Goal: Information Seeking & Learning: Understand process/instructions

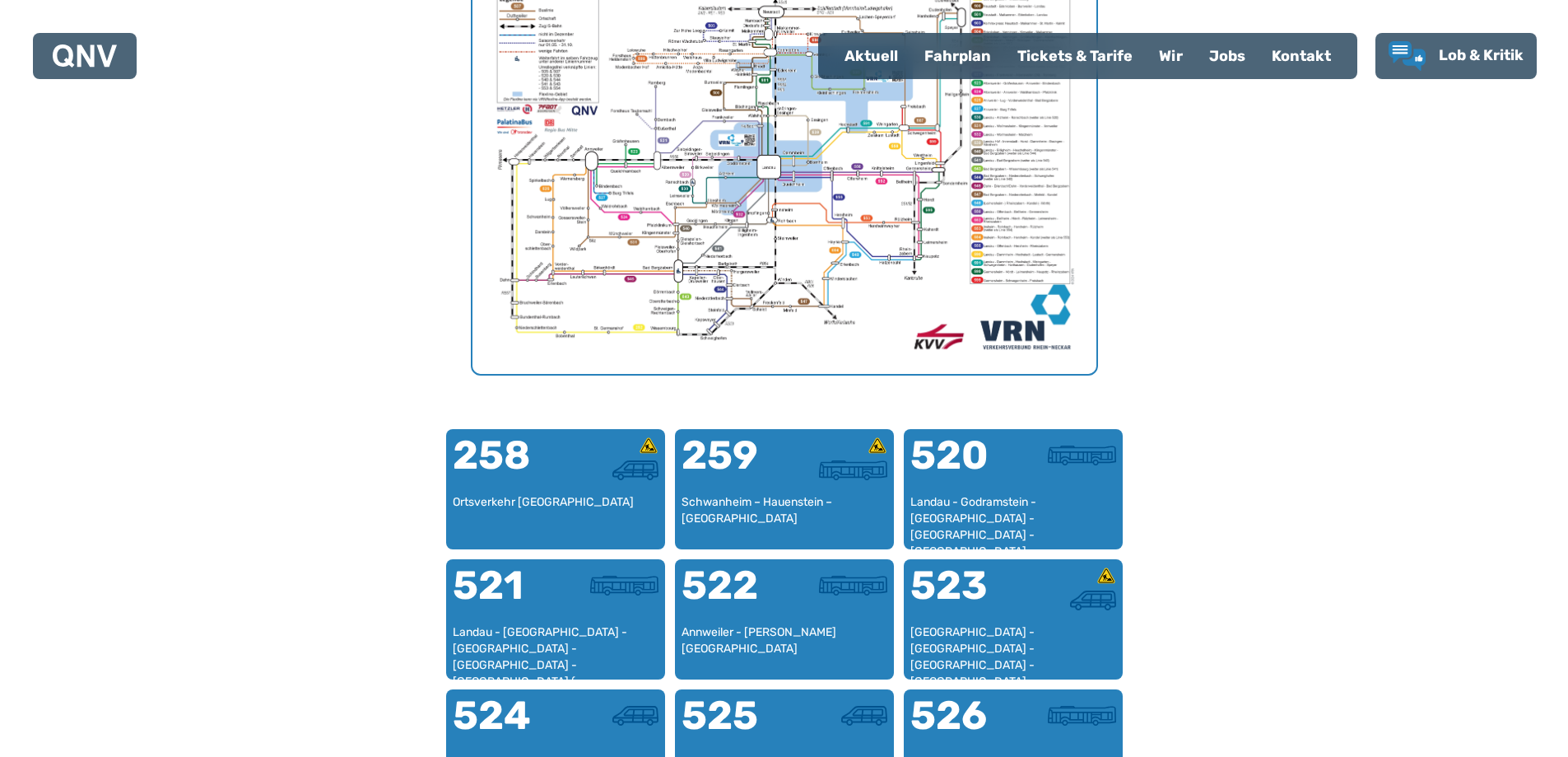
scroll to position [590, 0]
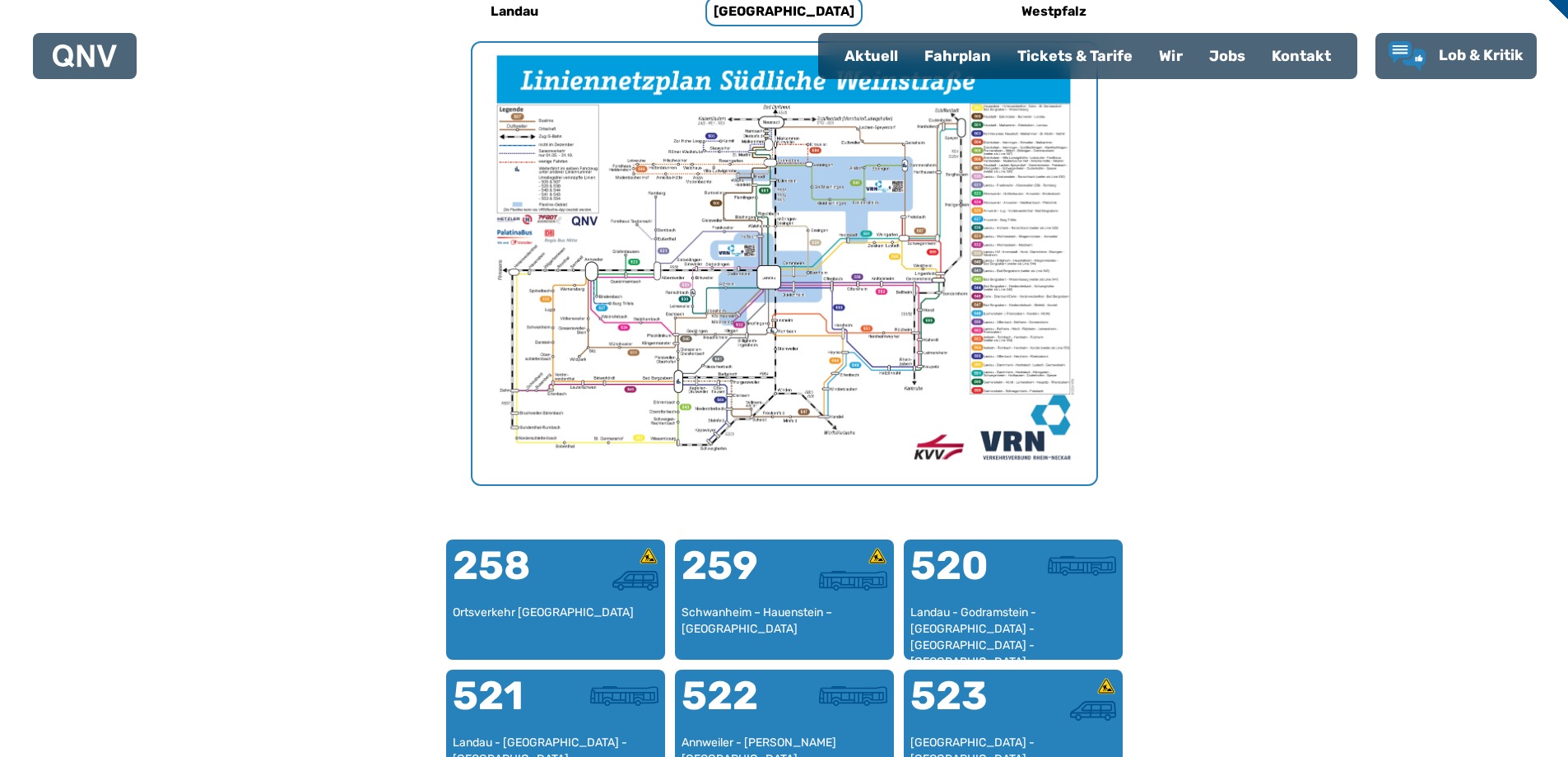
click at [952, 56] on div "Fahrplan" at bounding box center [958, 56] width 93 height 43
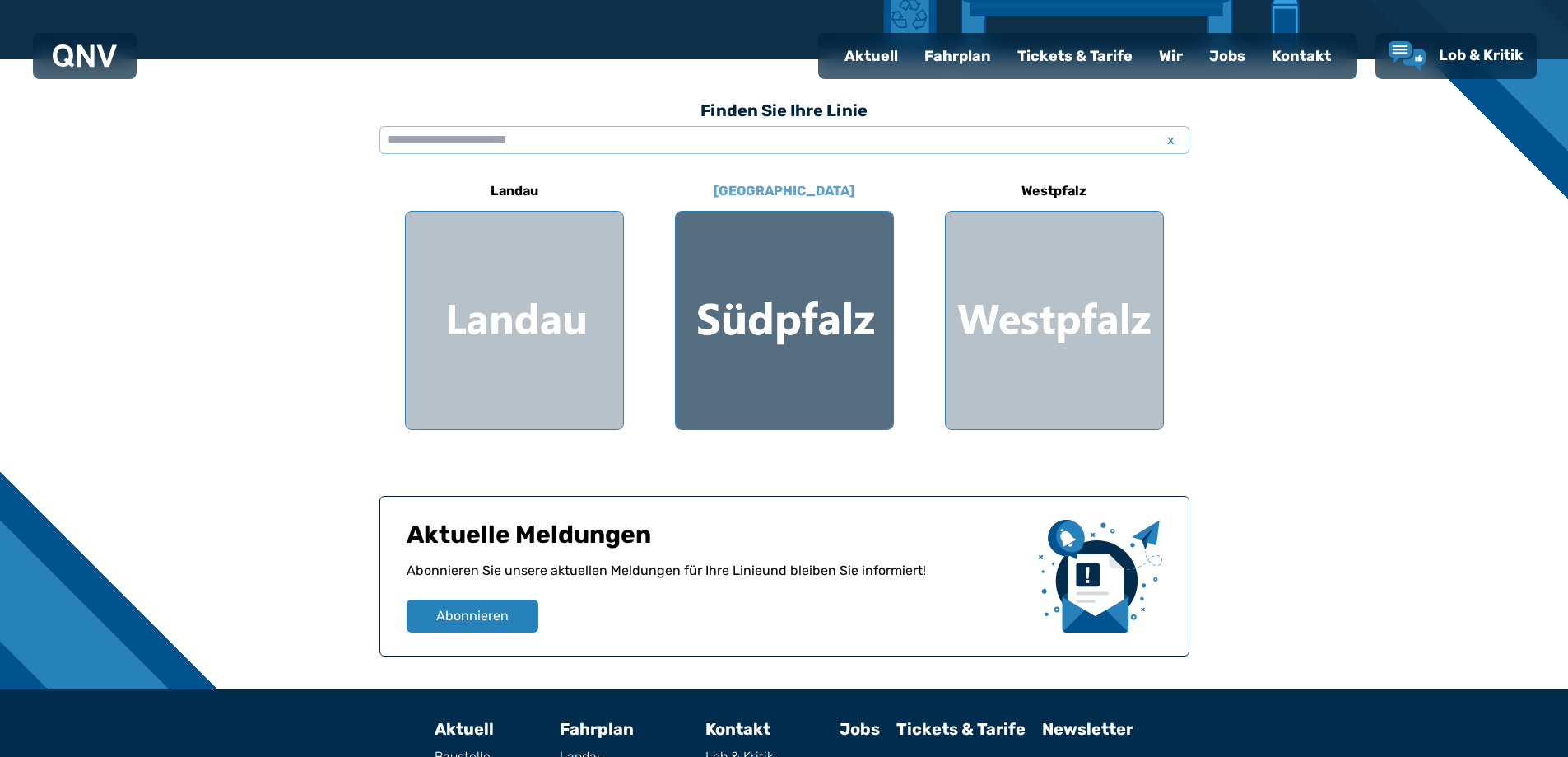
scroll to position [411, 0]
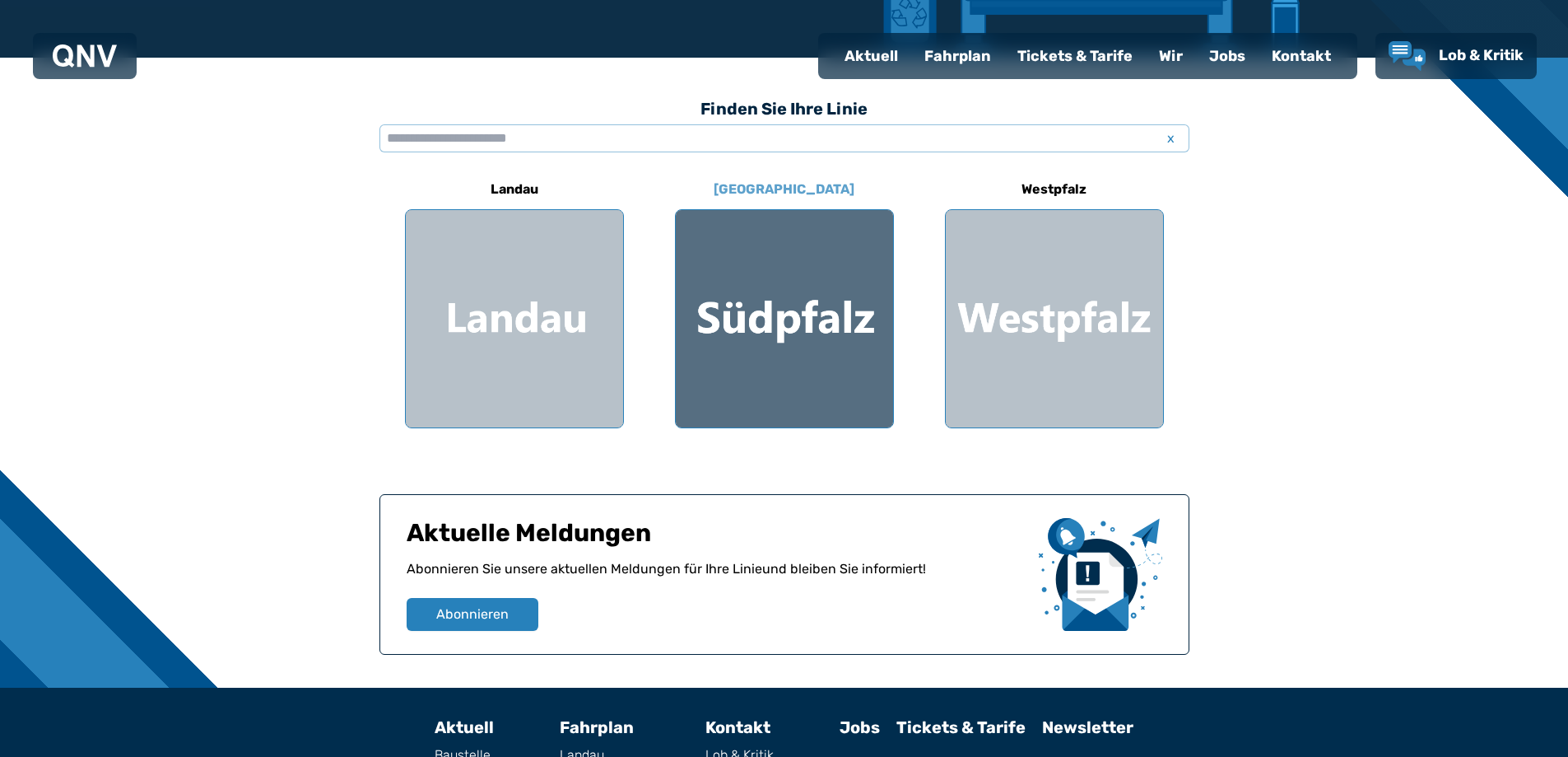
click at [779, 325] on div at bounding box center [784, 319] width 217 height 217
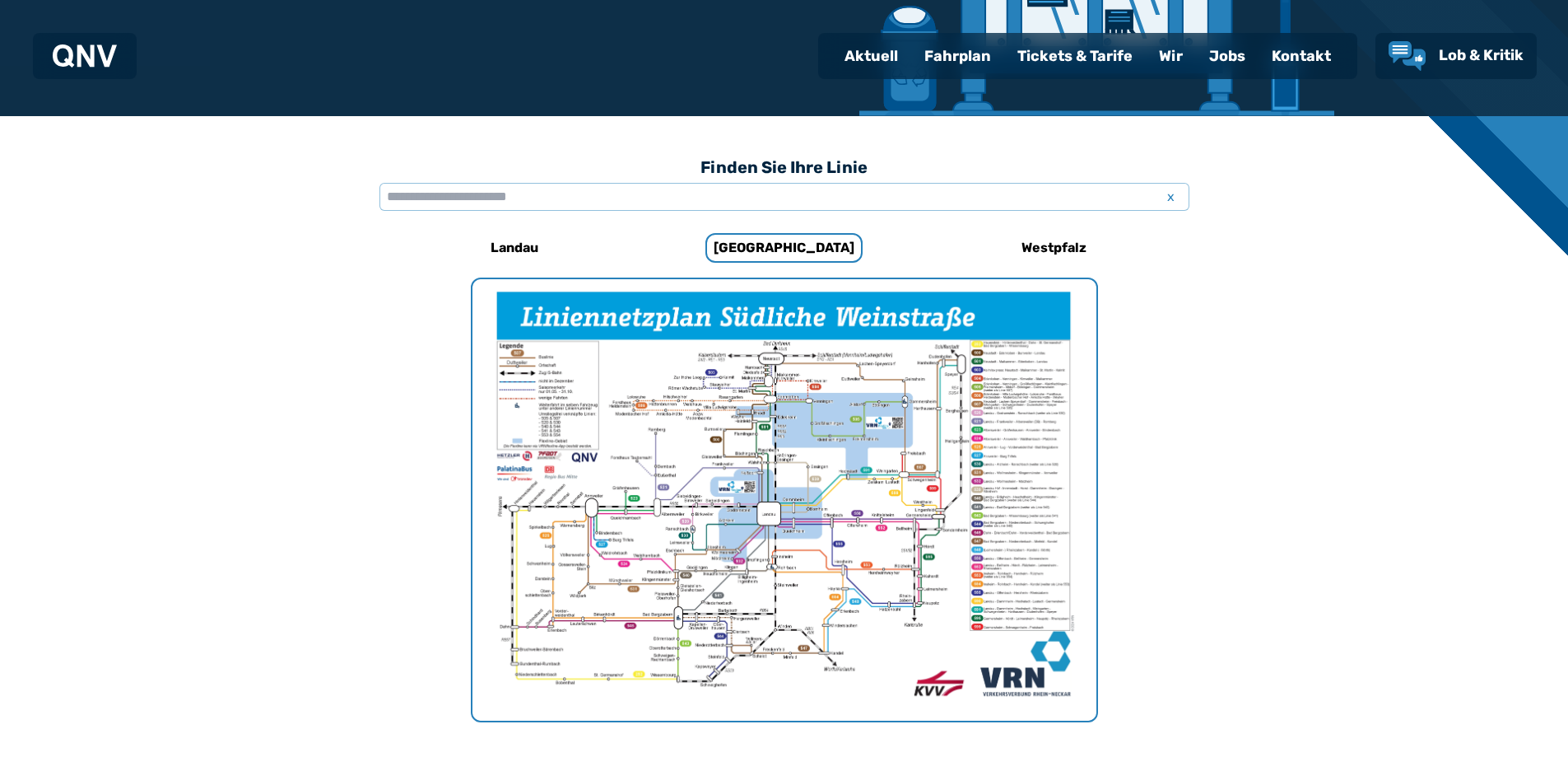
scroll to position [260, 0]
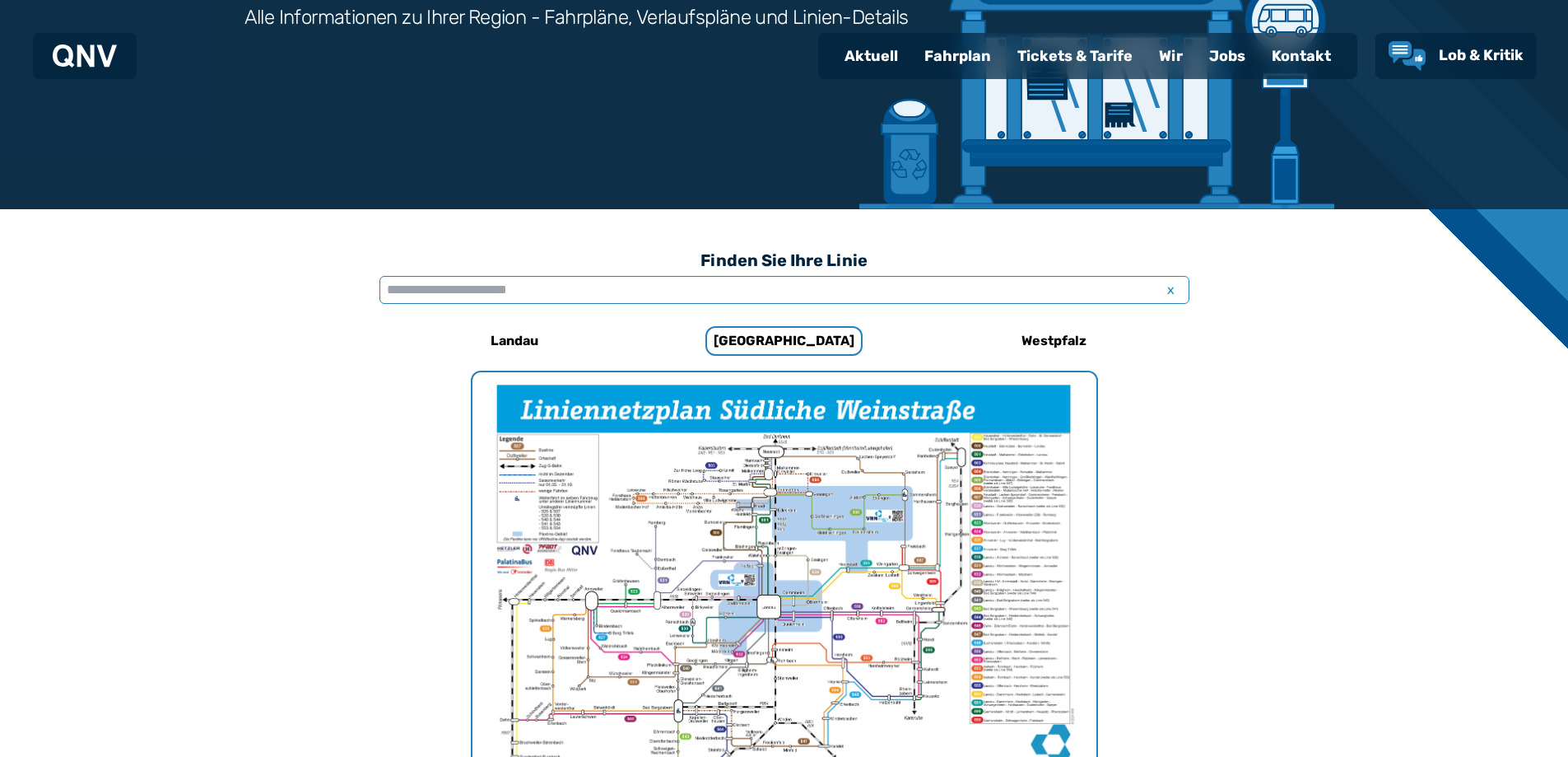
click at [519, 291] on input "text" at bounding box center [784, 290] width 810 height 28
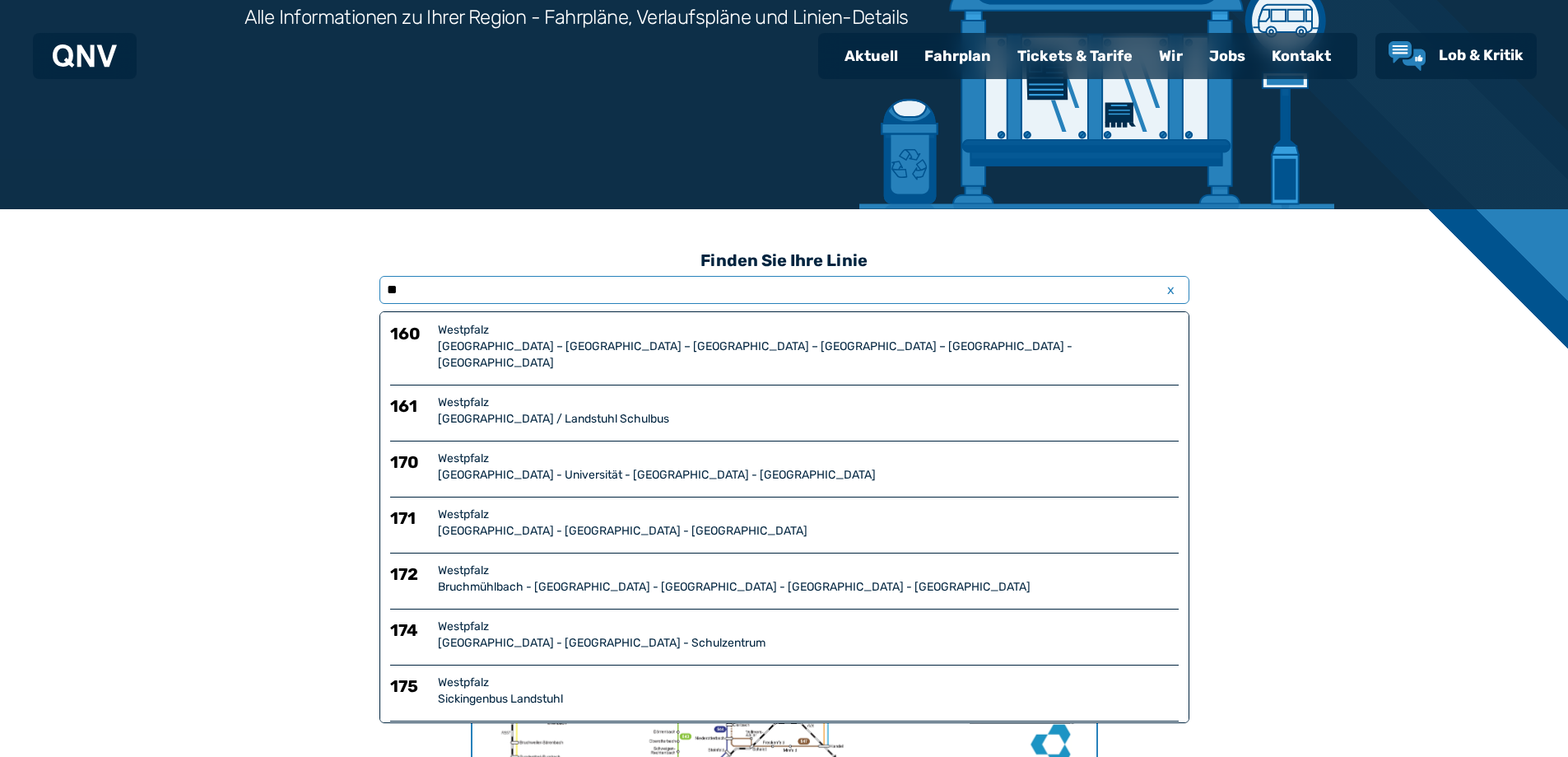
type input "*"
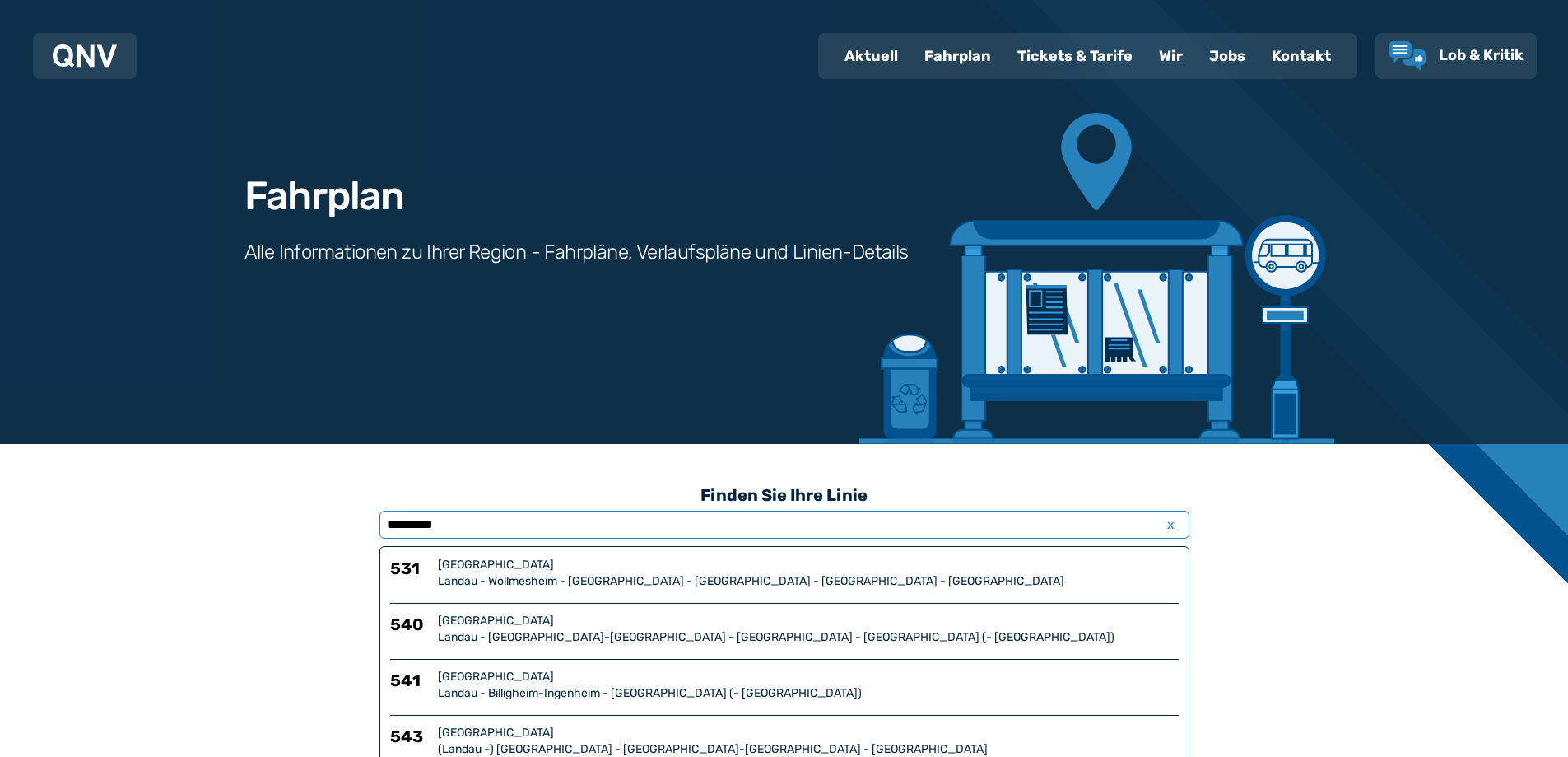
scroll to position [14, 0]
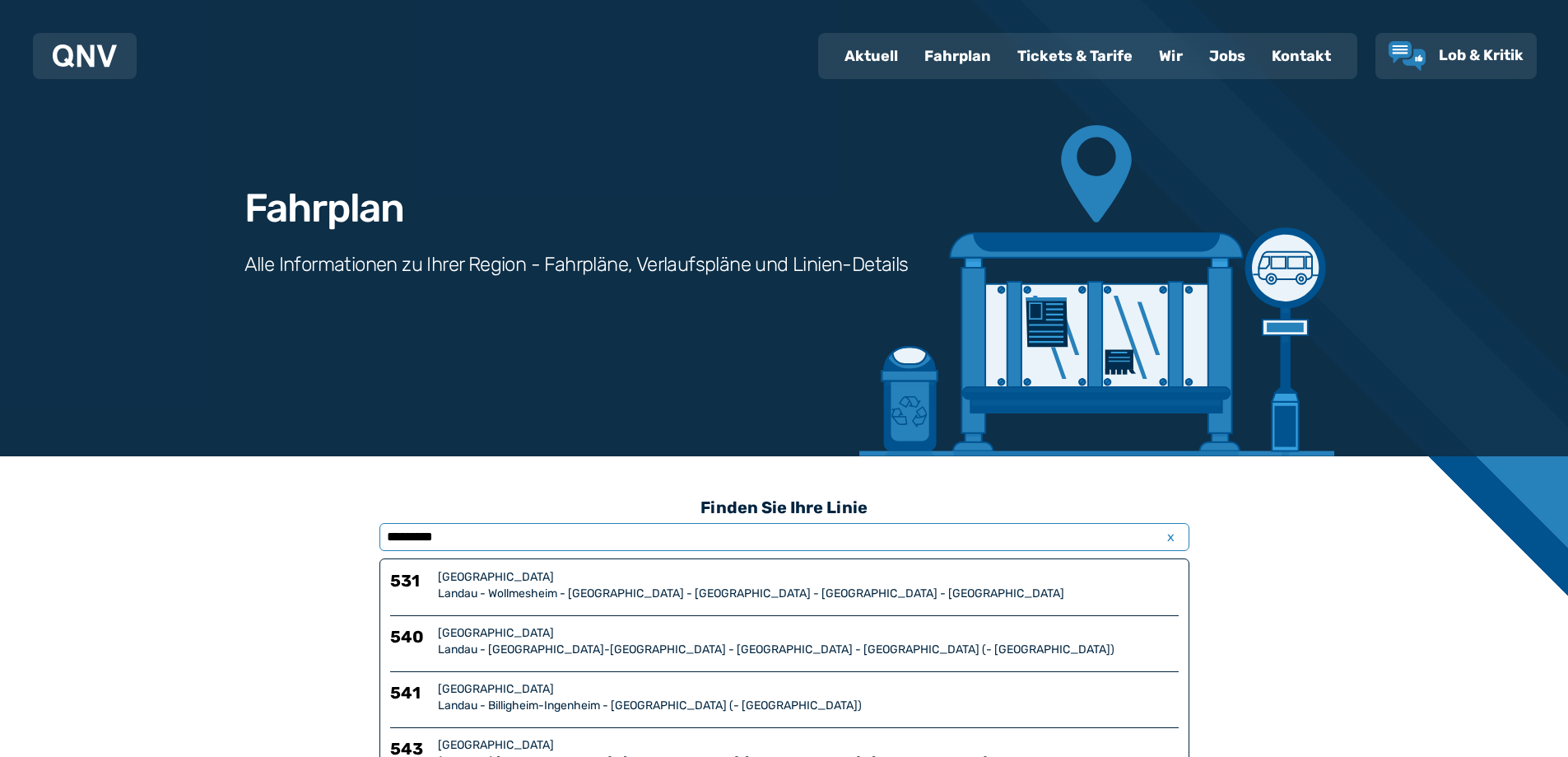
type input "********"
click at [1059, 54] on div "Tickets & Tarife" at bounding box center [1075, 56] width 142 height 43
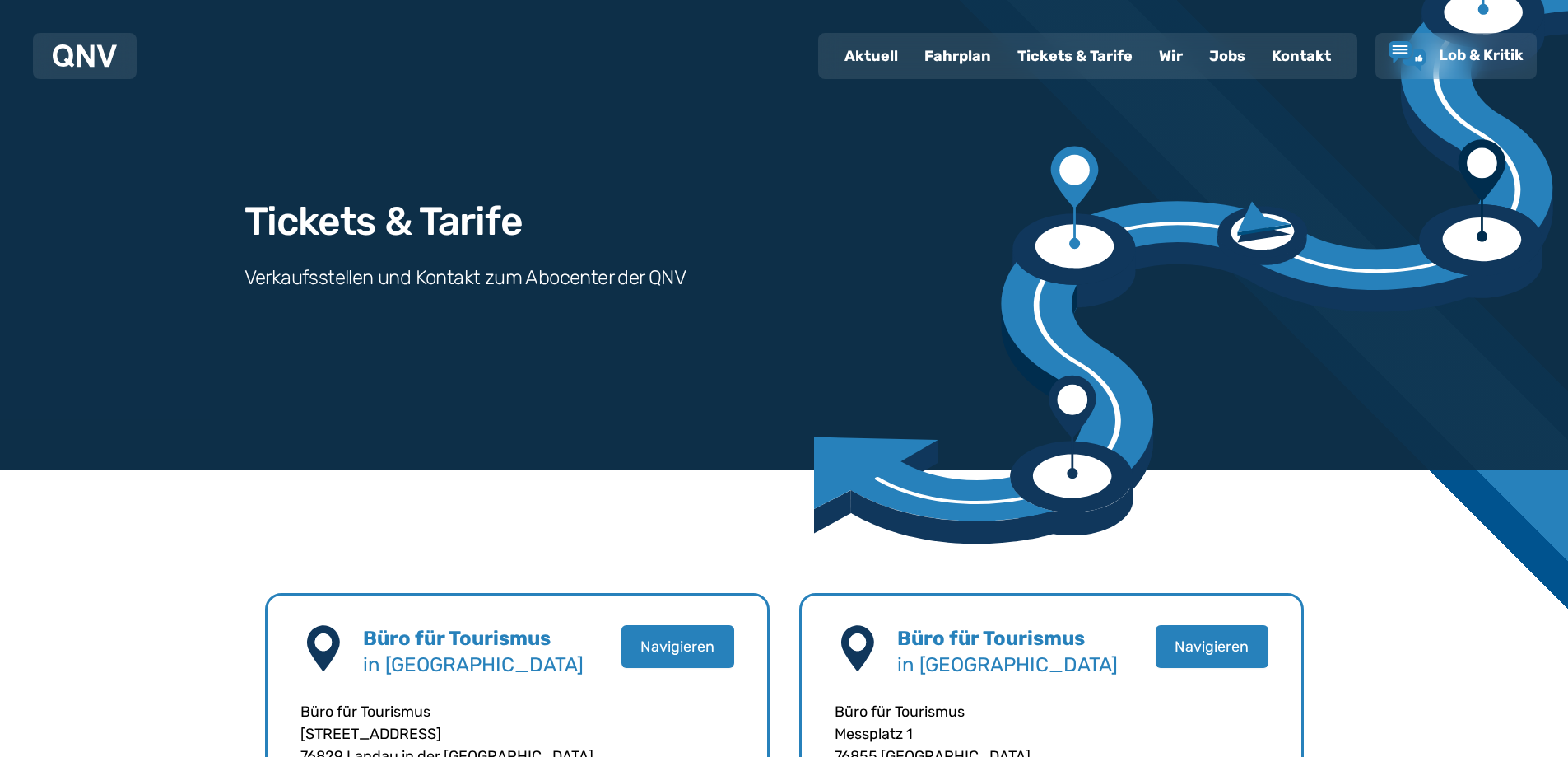
click at [945, 60] on div "Fahrplan" at bounding box center [958, 56] width 93 height 43
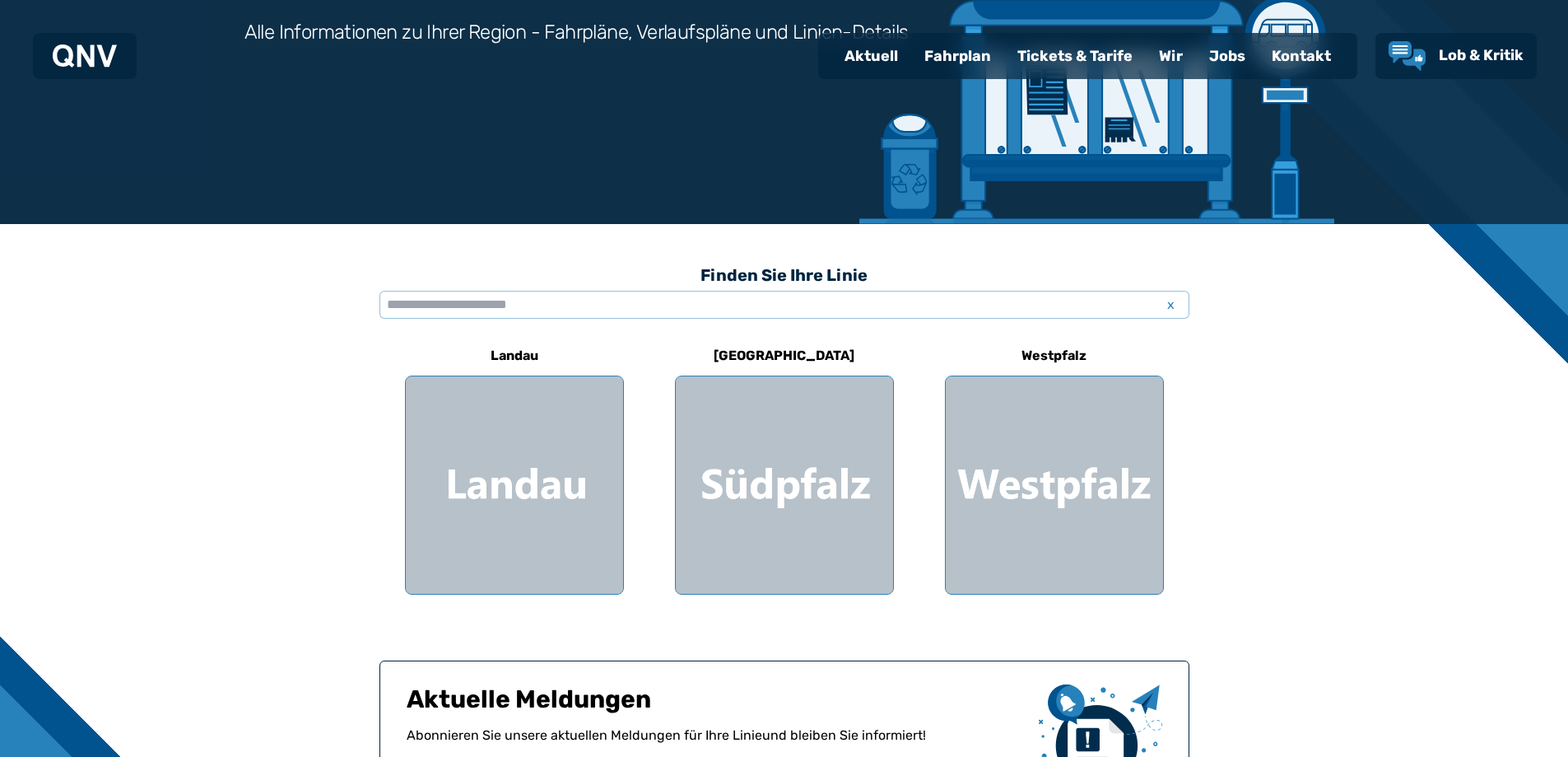
scroll to position [247, 0]
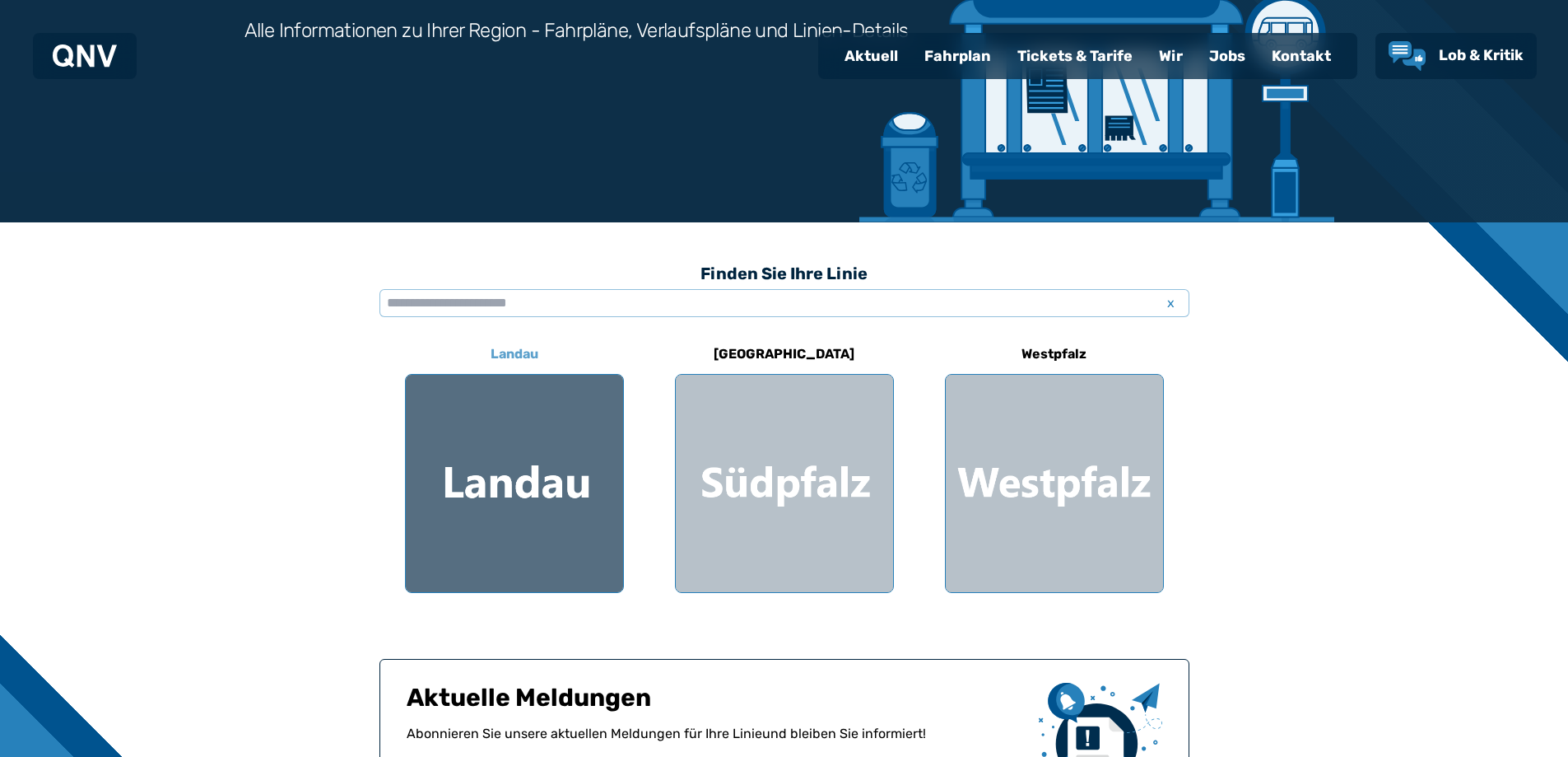
click at [519, 495] on div at bounding box center [514, 482] width 217 height 217
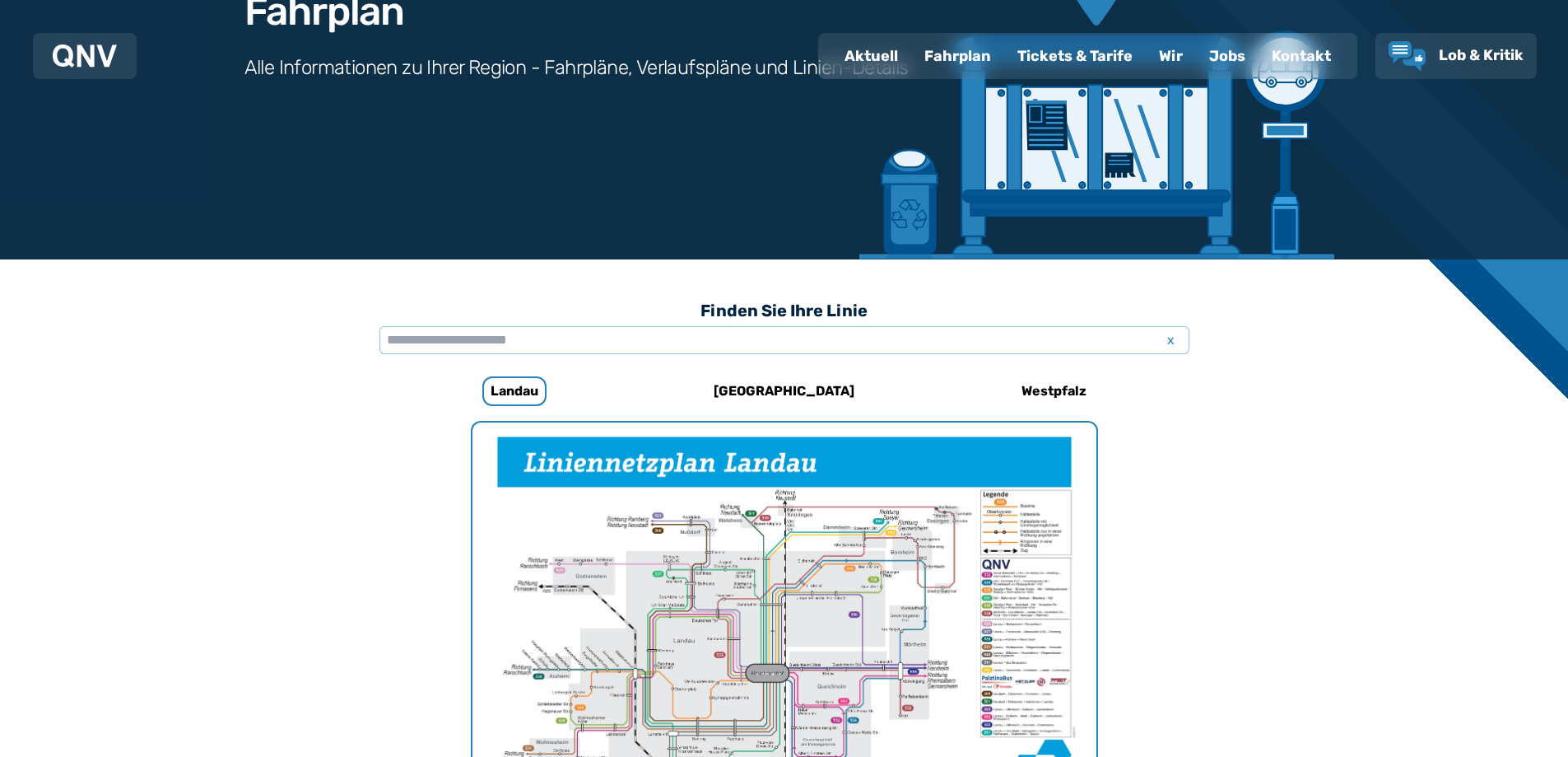
scroll to position [95, 0]
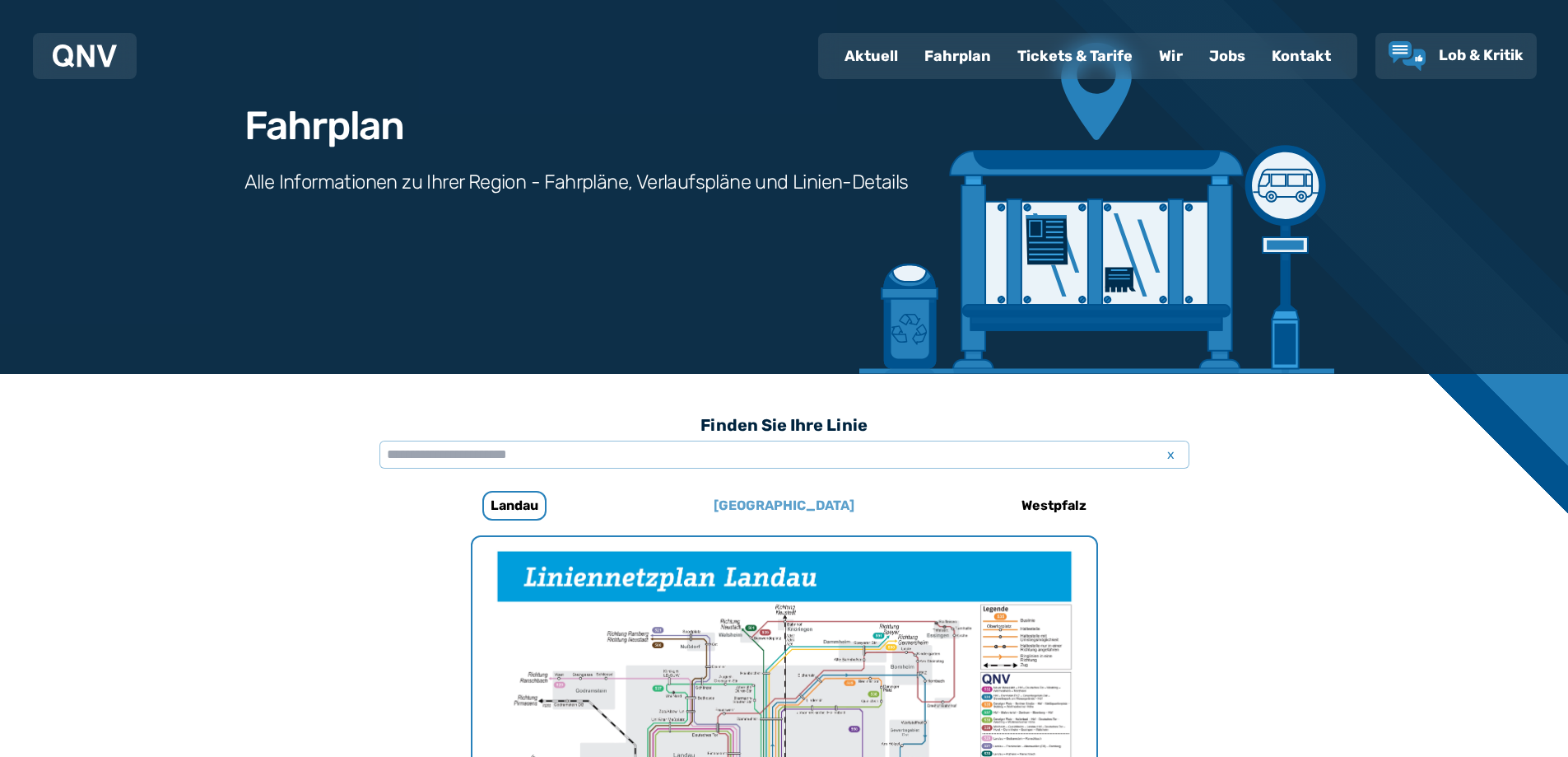
click at [799, 505] on h6 "[GEOGRAPHIC_DATA]" at bounding box center [784, 505] width 154 height 26
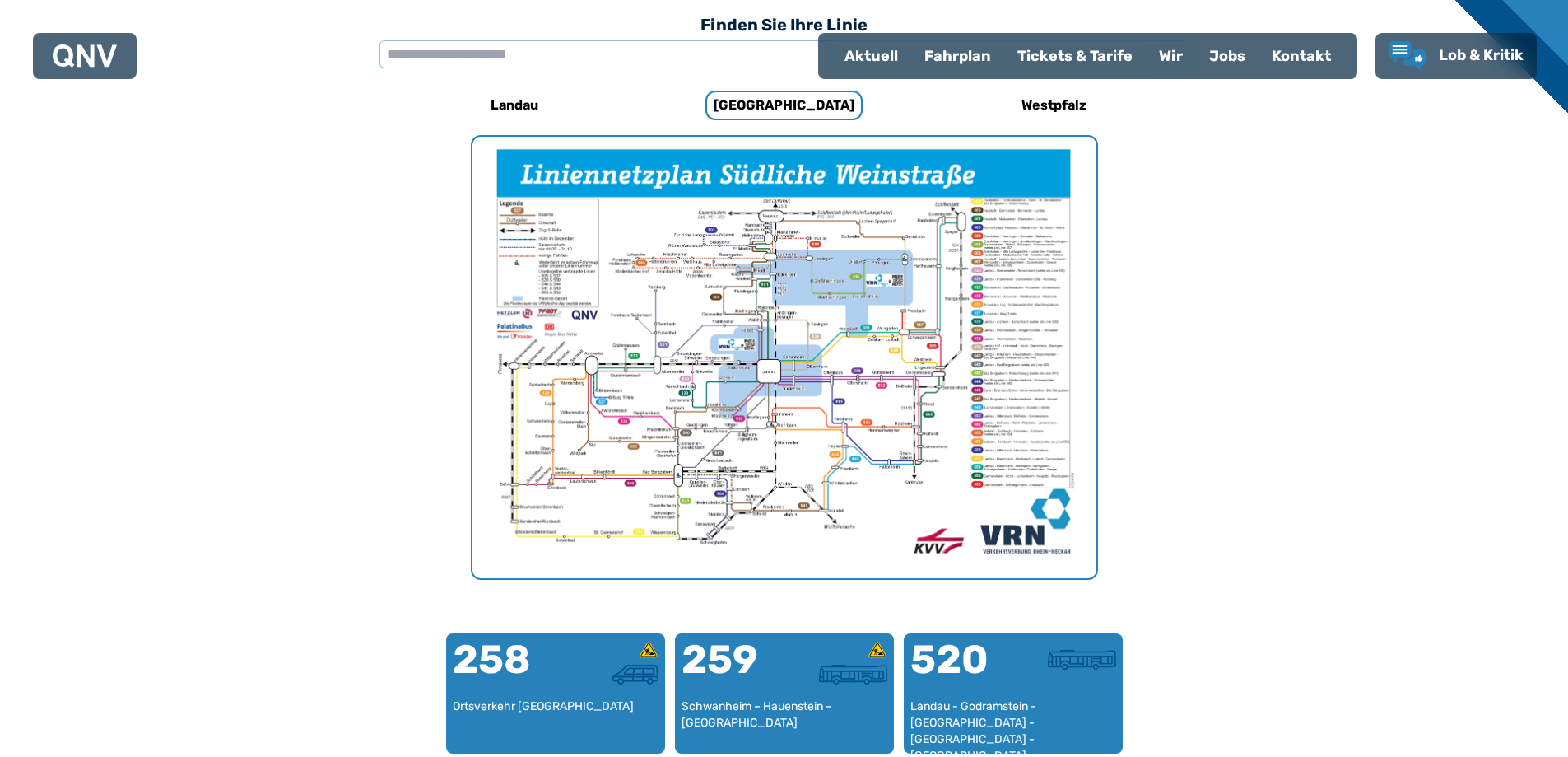
scroll to position [507, 0]
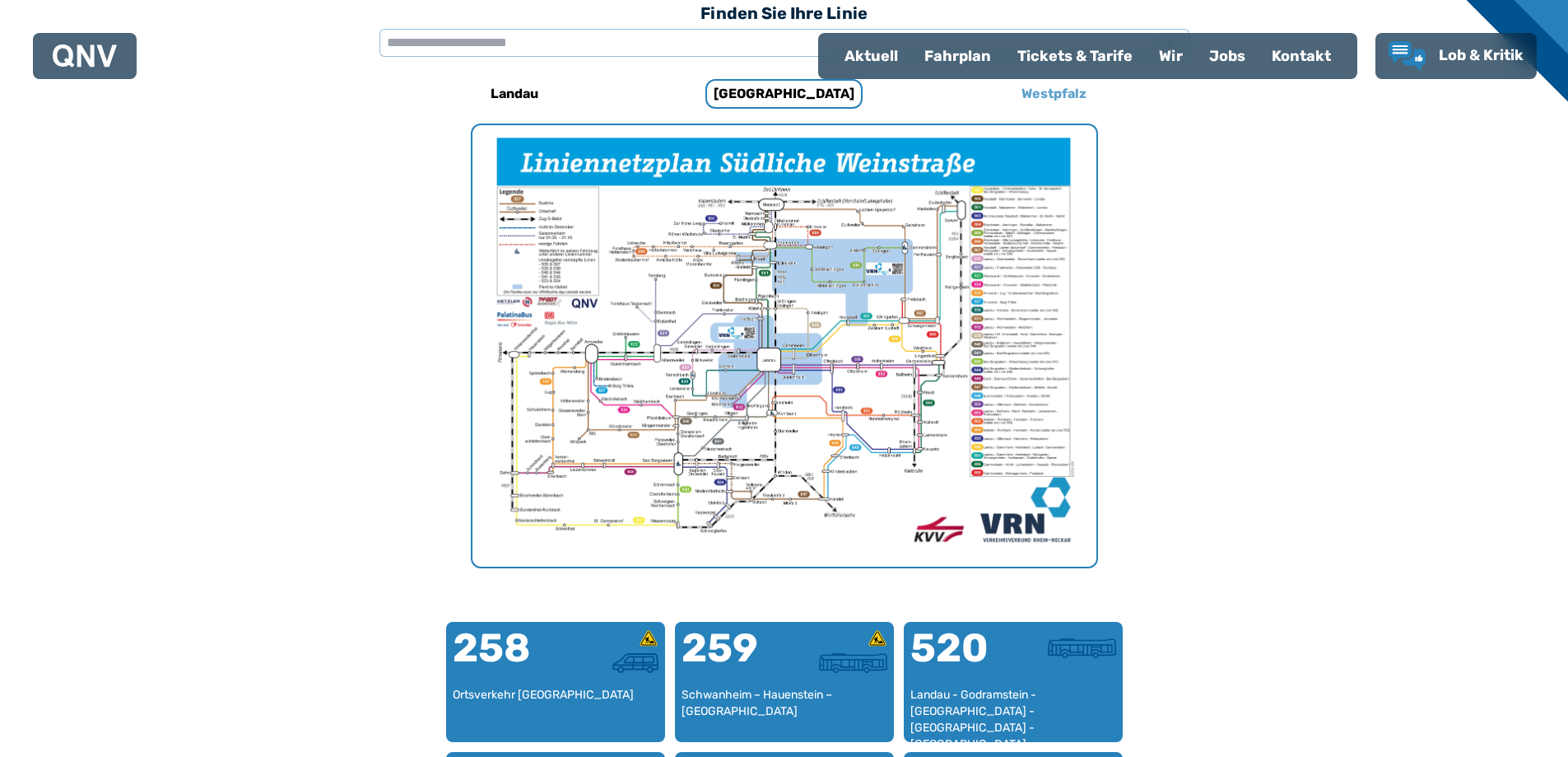
click at [1052, 100] on h6 "Westpfalz" at bounding box center [1054, 94] width 79 height 26
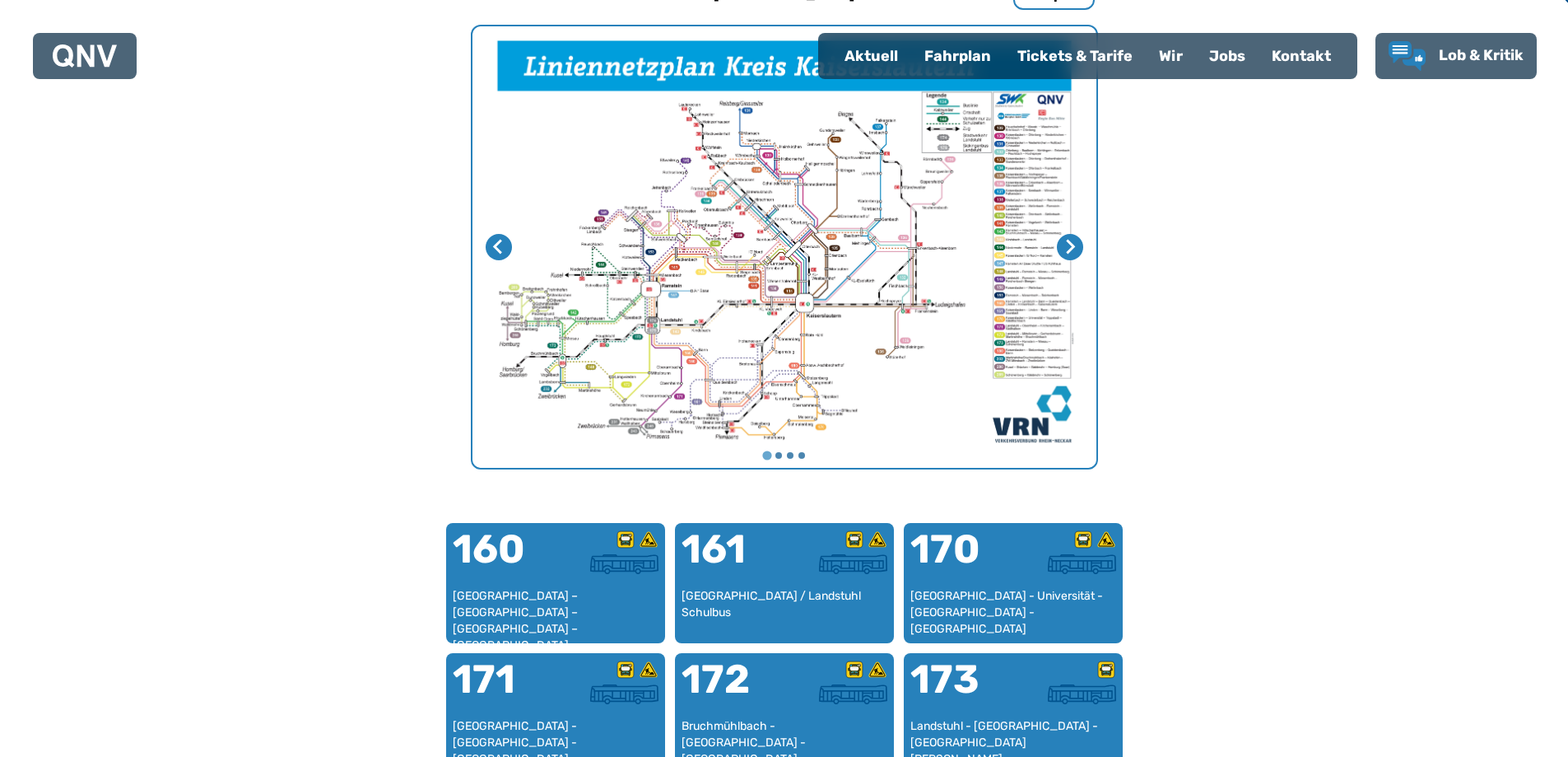
scroll to position [342, 0]
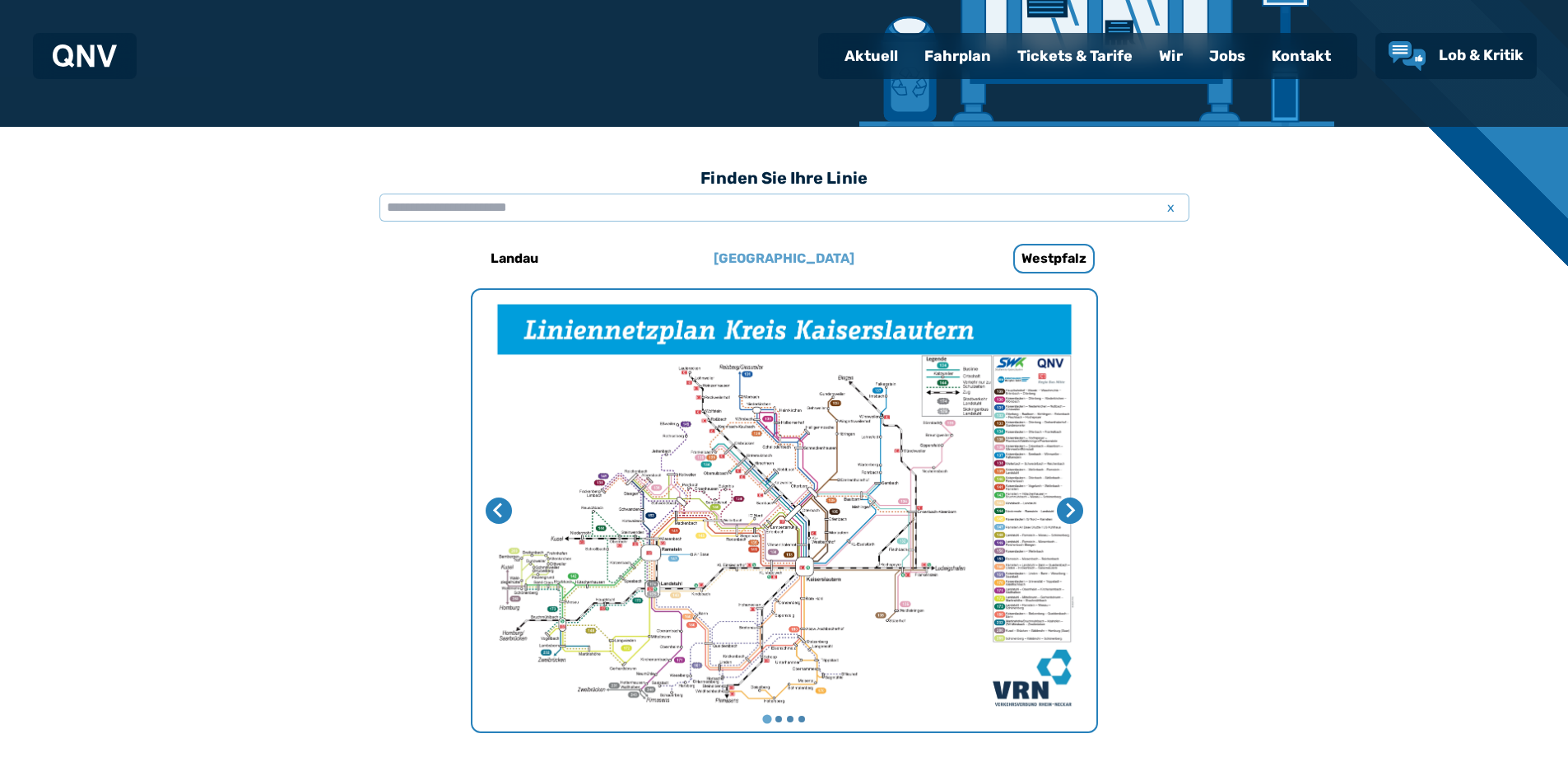
click at [768, 261] on h6 "[GEOGRAPHIC_DATA]" at bounding box center [784, 258] width 154 height 26
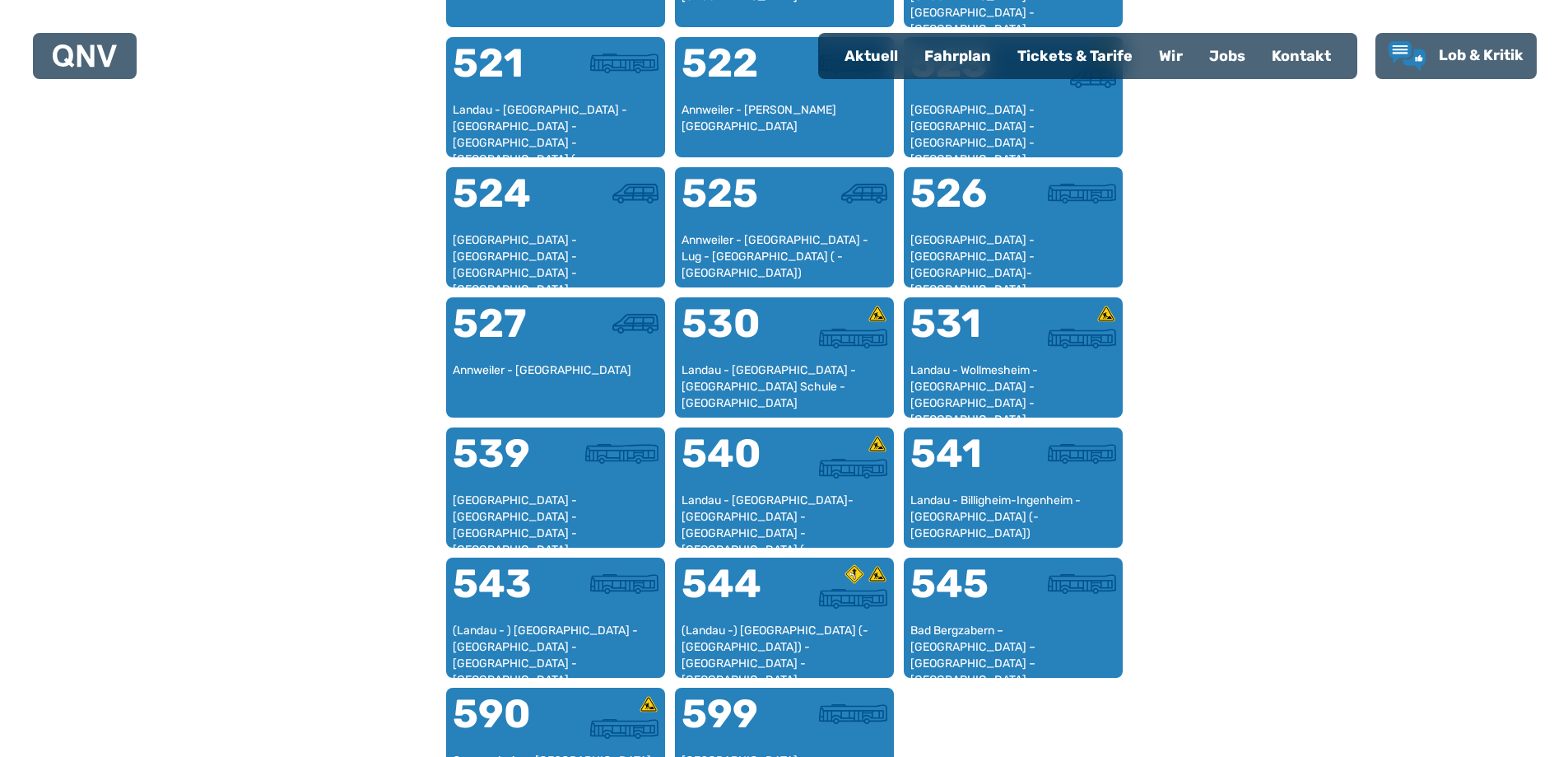
scroll to position [1249, 0]
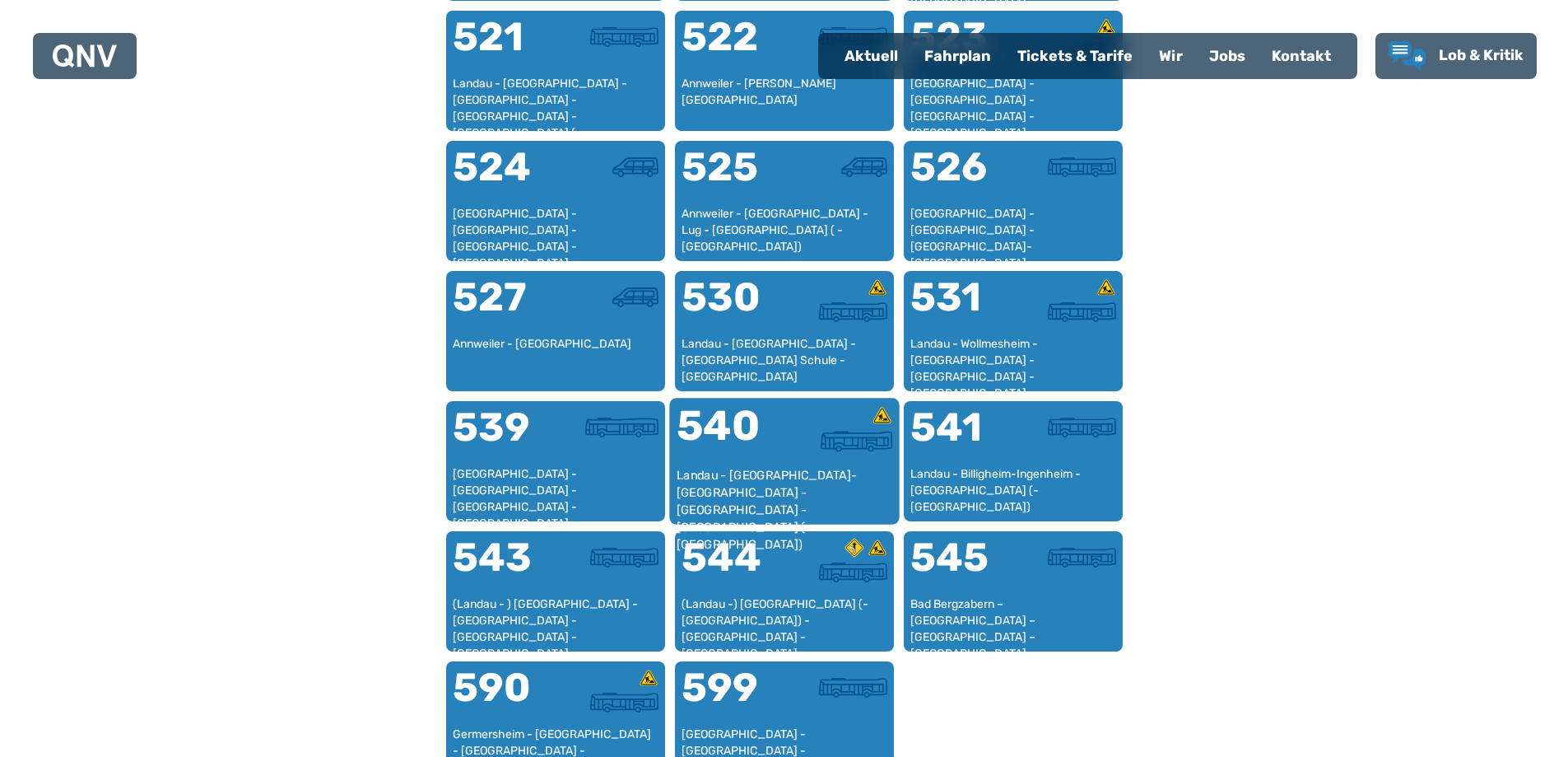
click at [751, 477] on div "Landau - [GEOGRAPHIC_DATA]-[GEOGRAPHIC_DATA] - [GEOGRAPHIC_DATA] - [GEOGRAPHIC_…" at bounding box center [784, 492] width 216 height 50
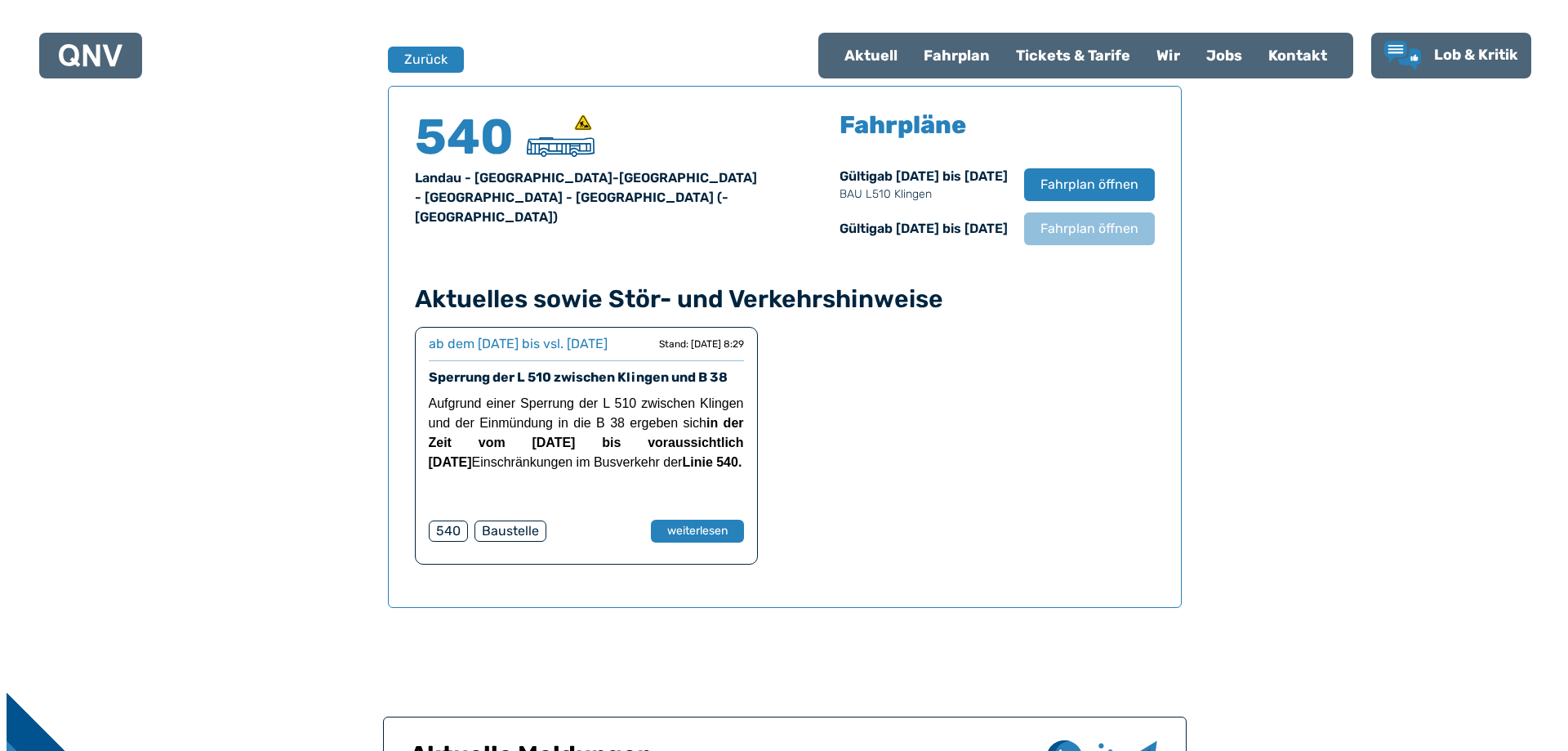
scroll to position [1077, 0]
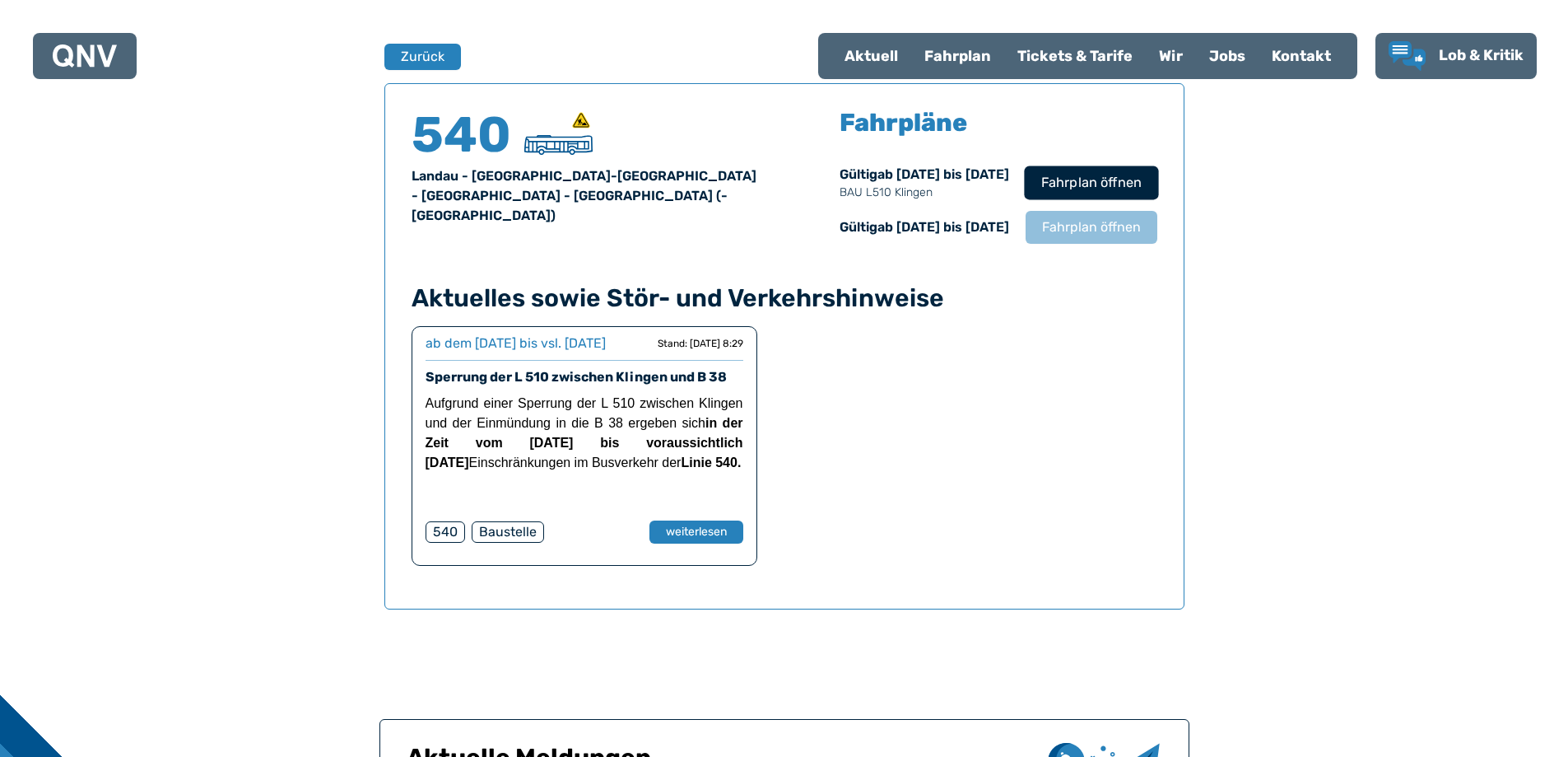
click at [1088, 189] on span "Fahrplan öffnen" at bounding box center [1090, 182] width 100 height 19
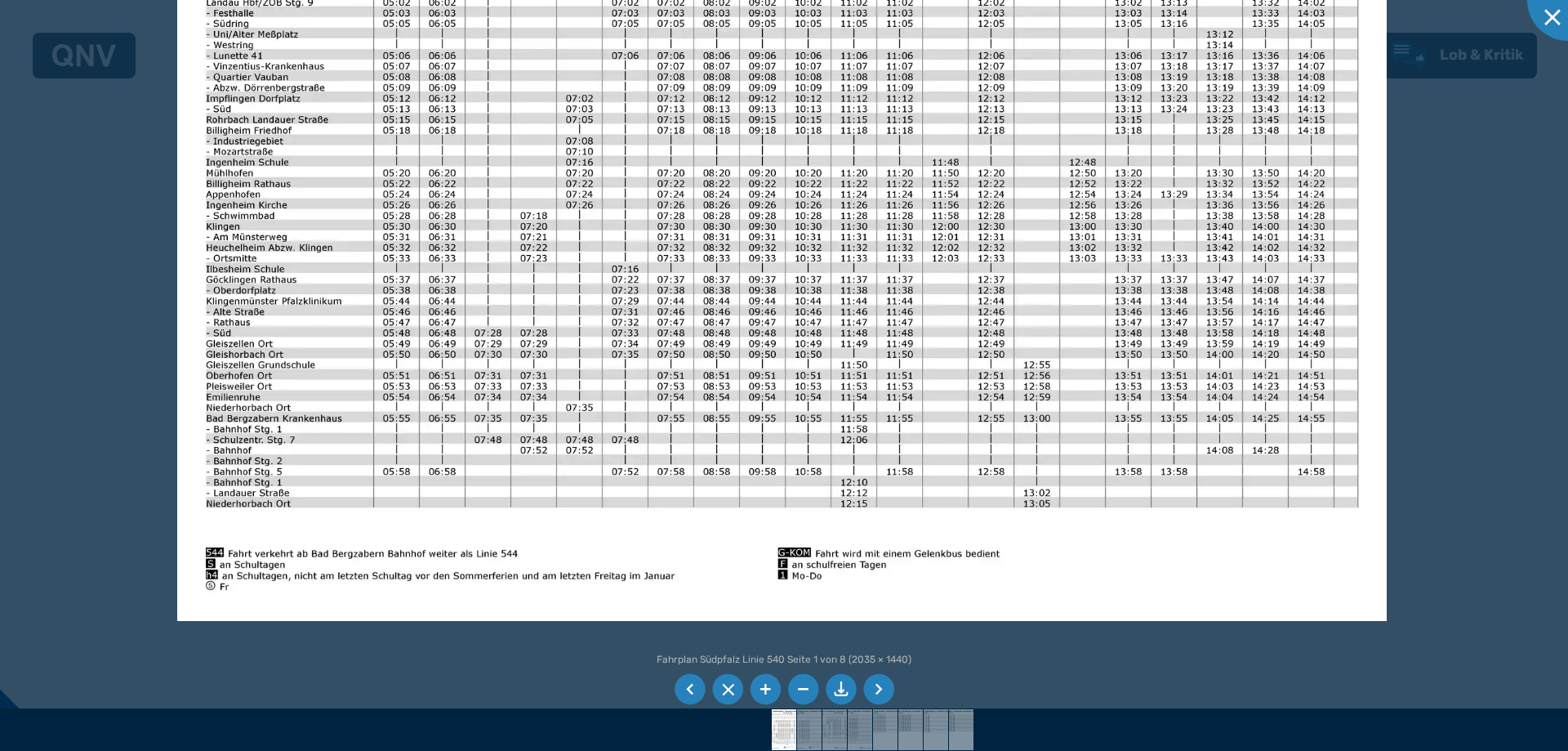
click at [784, 159] on img at bounding box center [782, 193] width 1209 height 856
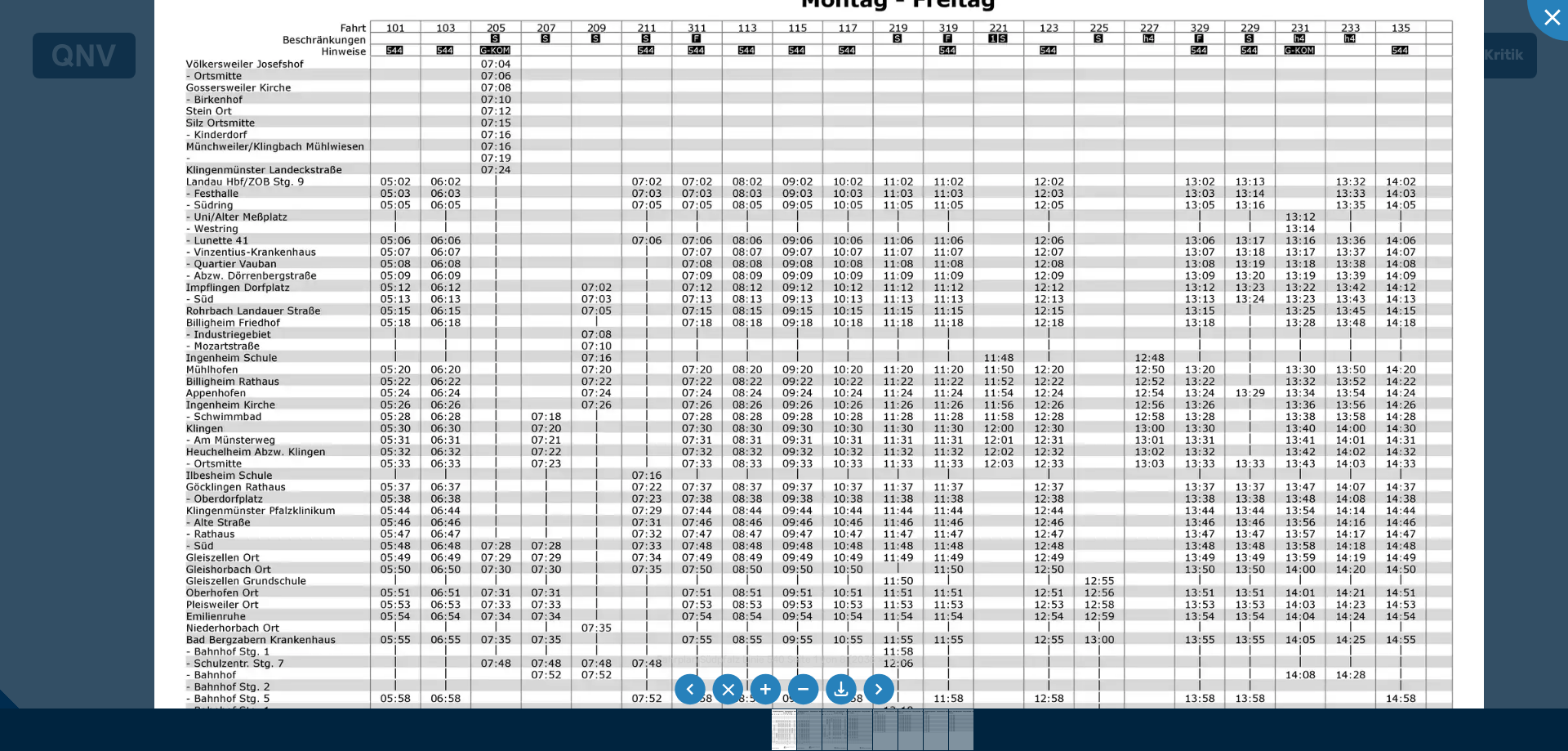
click at [786, 396] on img at bounding box center [819, 391] width 1330 height 941
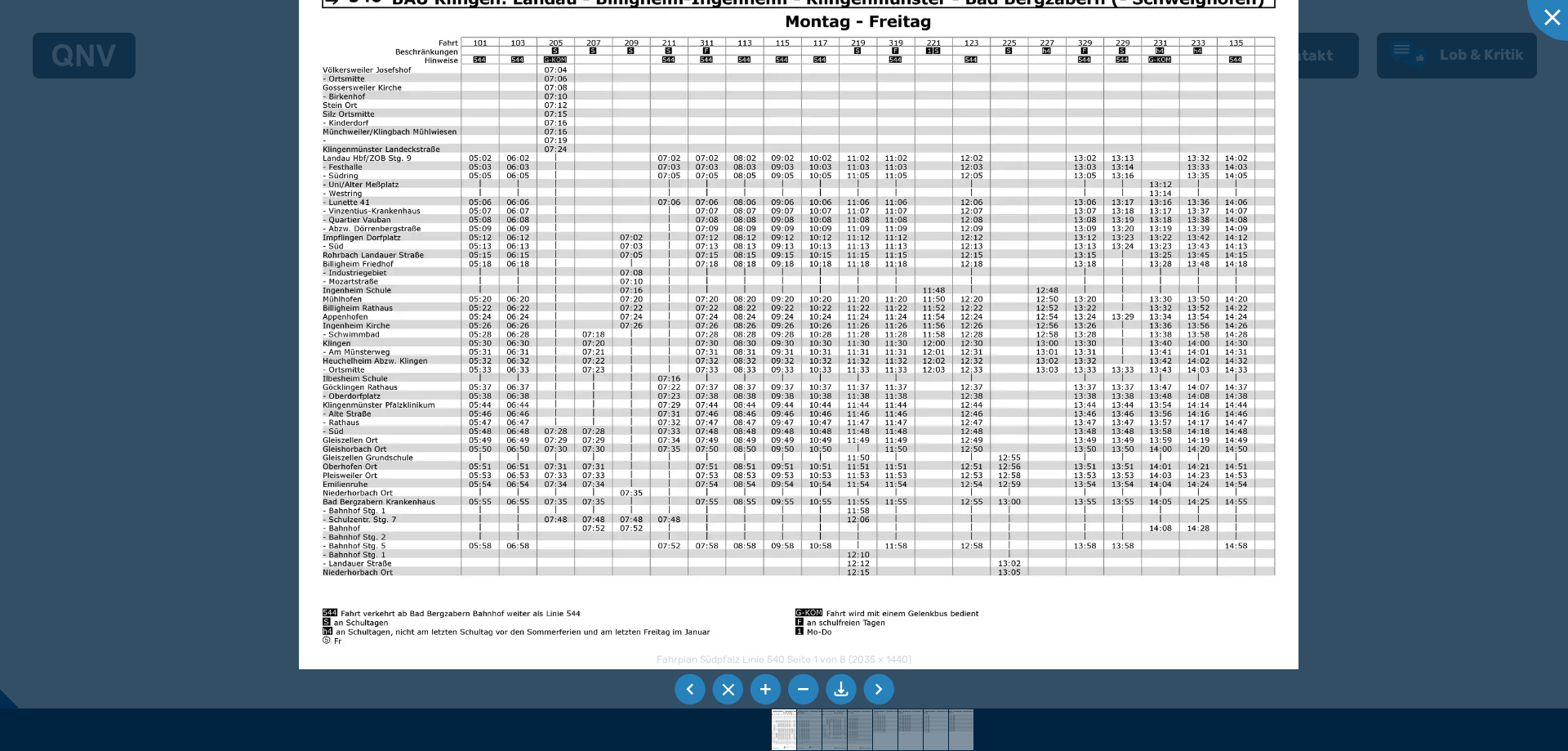
click at [741, 167] on img at bounding box center [799, 316] width 999 height 707
click at [508, 391] on img at bounding box center [799, 315] width 999 height 707
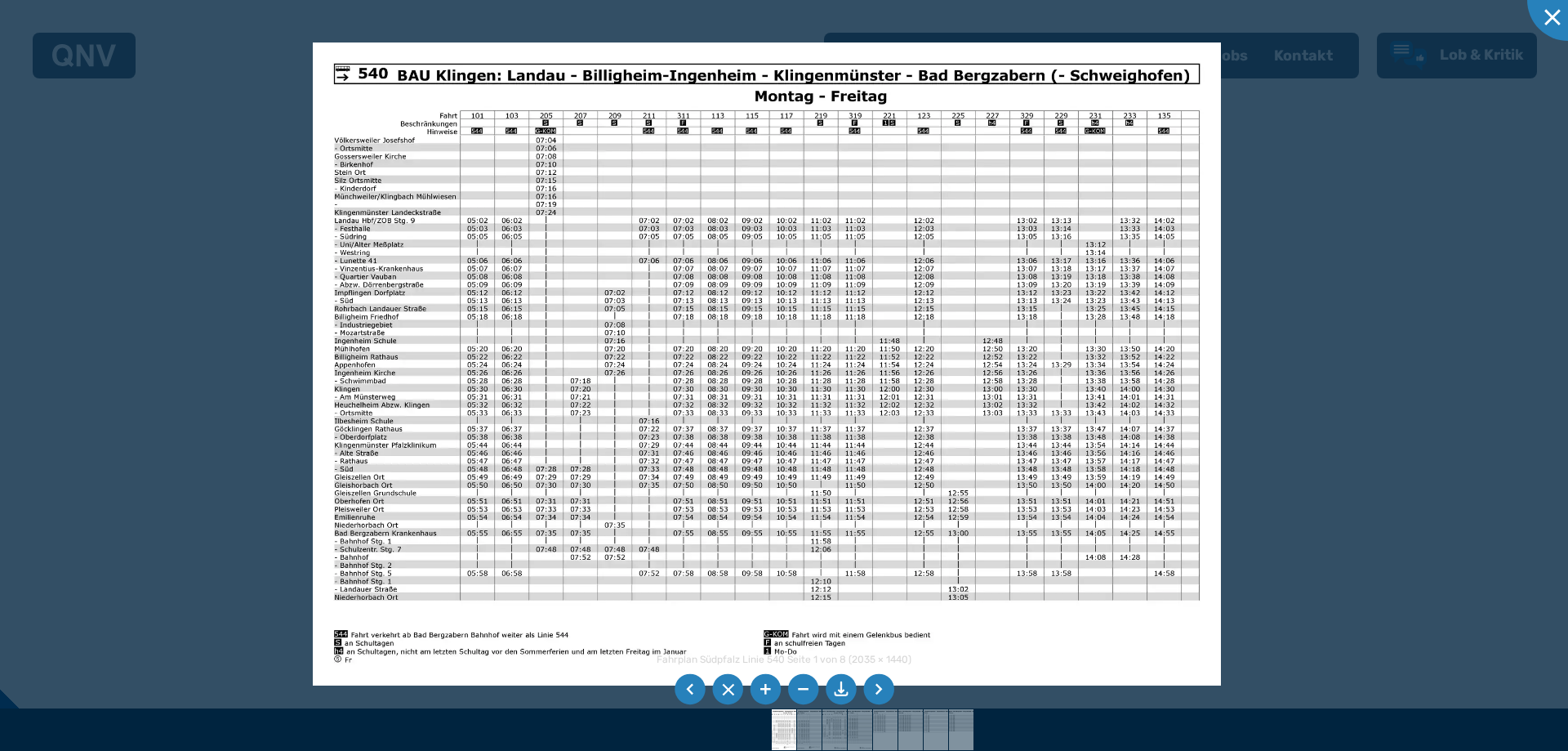
click at [456, 195] on img at bounding box center [767, 364] width 908 height 643
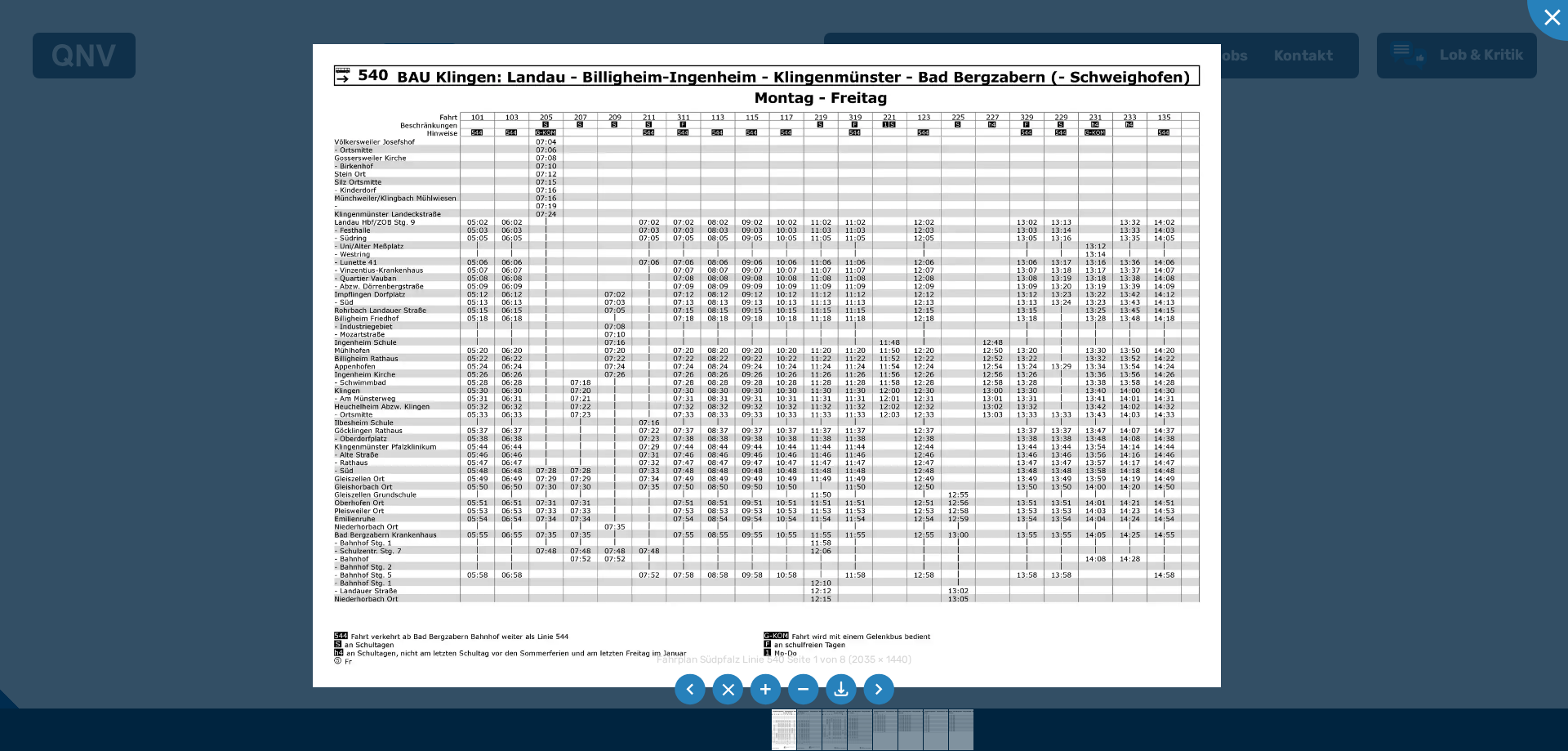
click at [694, 297] on img at bounding box center [767, 365] width 908 height 643
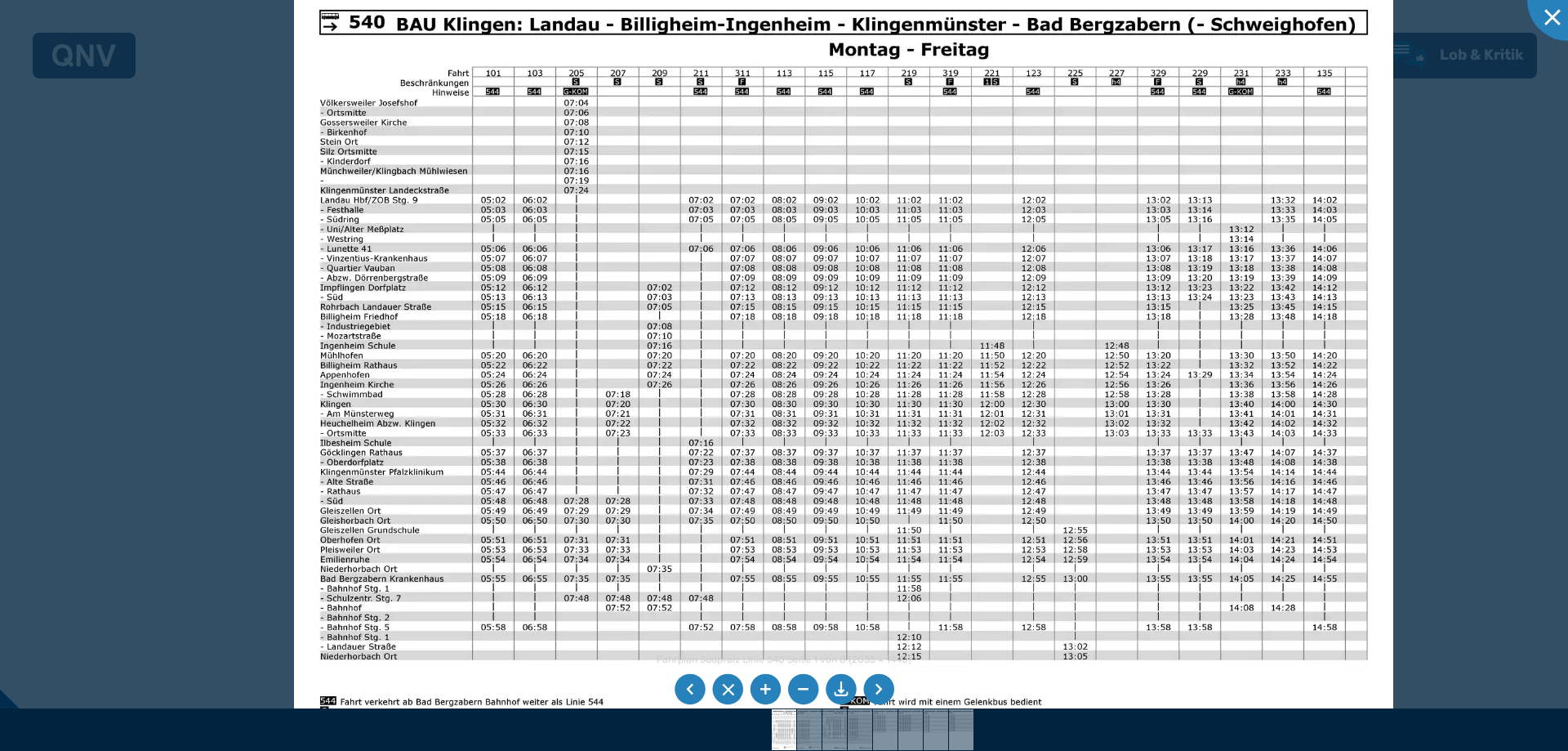
click at [363, 83] on img at bounding box center [844, 373] width 1100 height 778
click at [841, 693] on li at bounding box center [841, 689] width 31 height 31
click at [876, 697] on li at bounding box center [878, 689] width 31 height 31
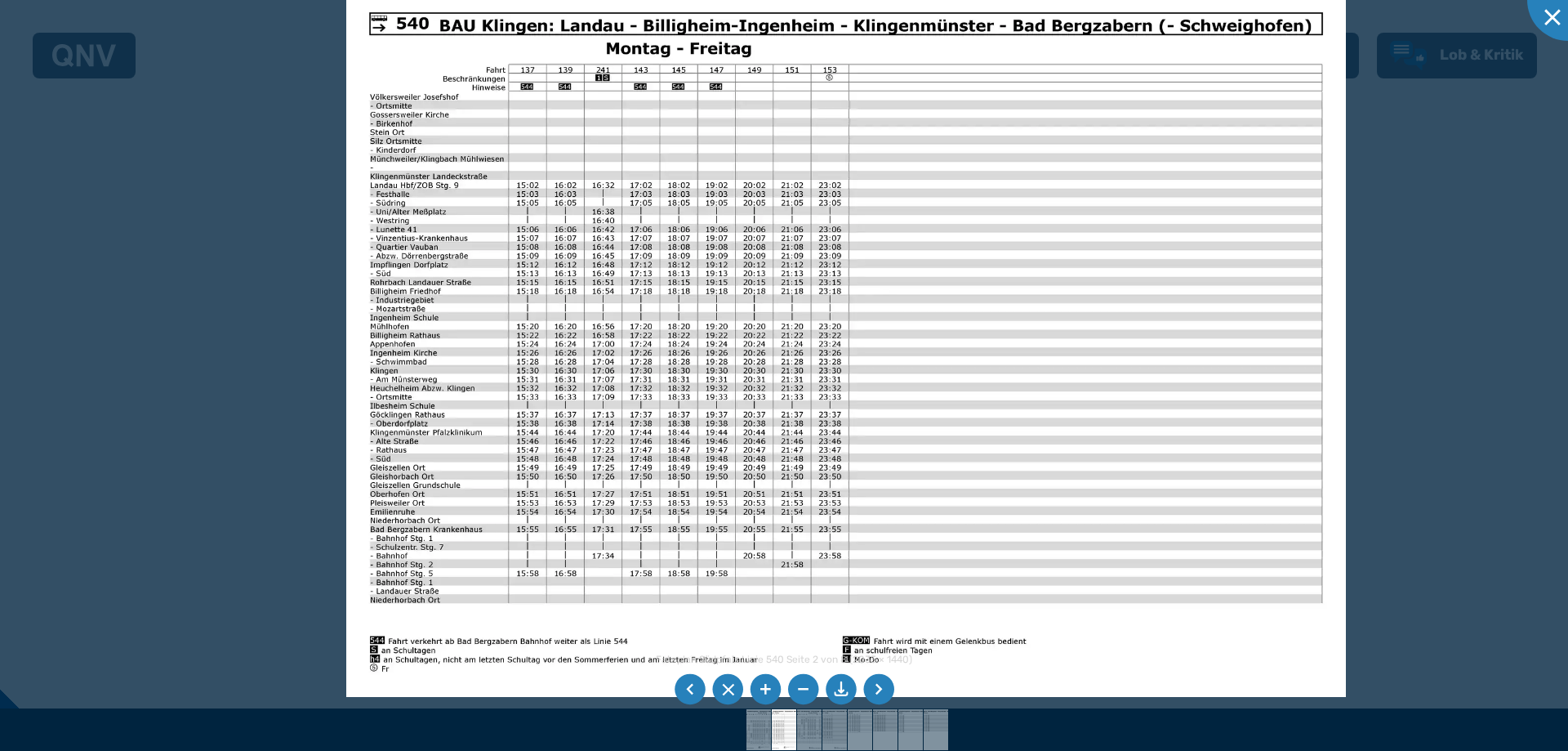
click at [876, 693] on li at bounding box center [878, 689] width 31 height 31
